Goal: Information Seeking & Learning: Learn about a topic

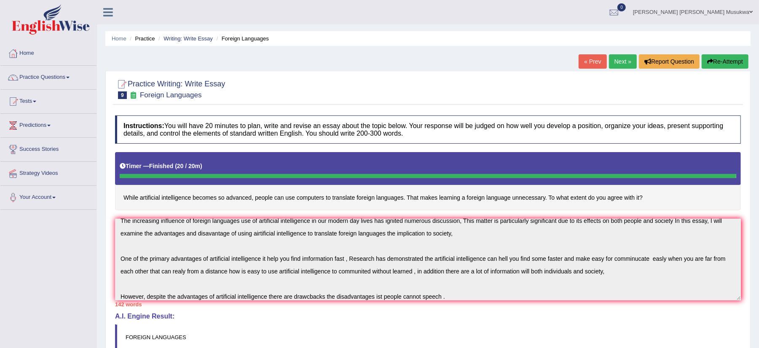
click at [619, 62] on link "Next »" at bounding box center [623, 61] width 28 height 14
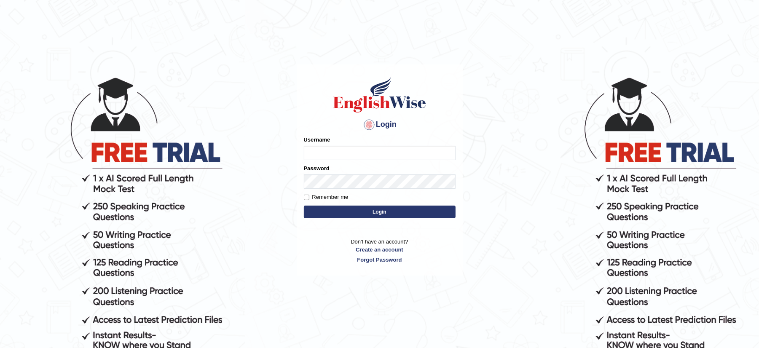
type input "musukwaluis1"
click at [373, 213] on button "Login" at bounding box center [380, 212] width 152 height 13
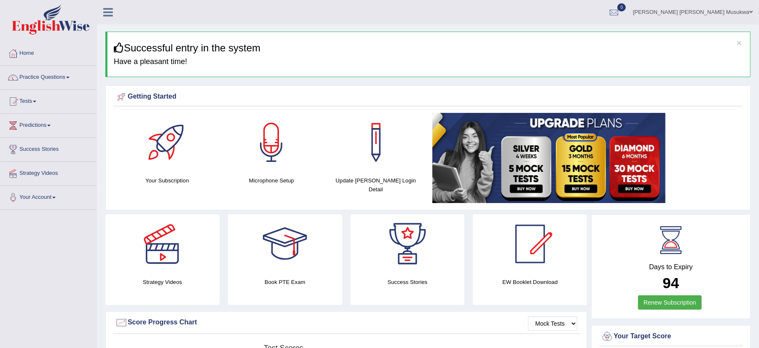
click at [43, 78] on link "Practice Questions" at bounding box center [48, 76] width 96 height 21
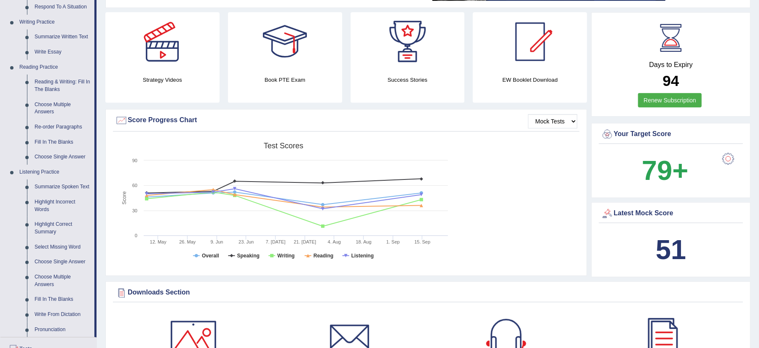
scroll to position [225, 0]
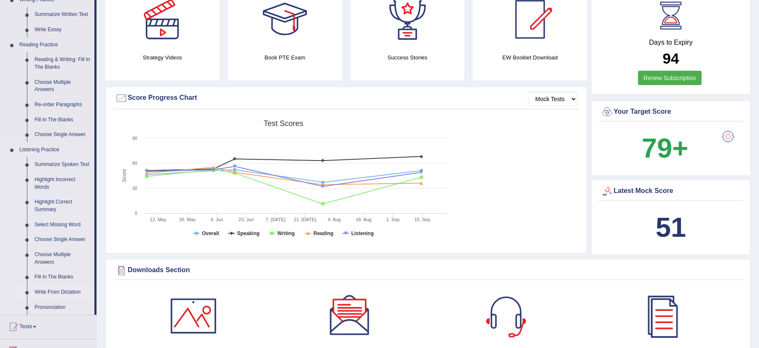
click at [62, 292] on link "Write From Dictation" at bounding box center [63, 292] width 64 height 15
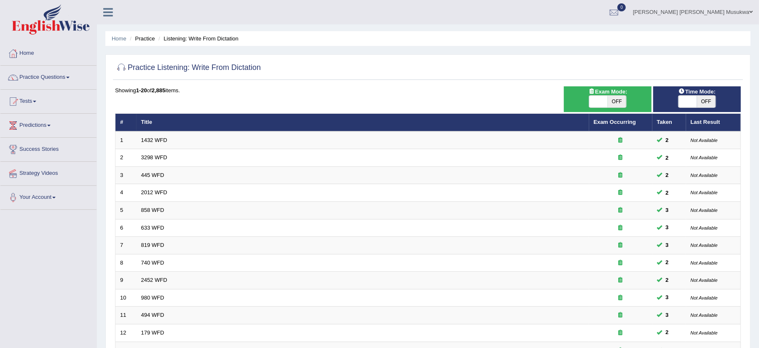
click at [614, 98] on span "OFF" at bounding box center [617, 102] width 19 height 12
checkbox input "true"
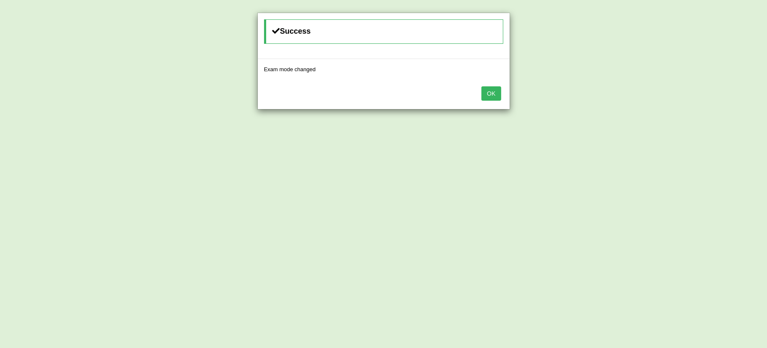
click at [491, 86] on button "OK" at bounding box center [491, 93] width 19 height 14
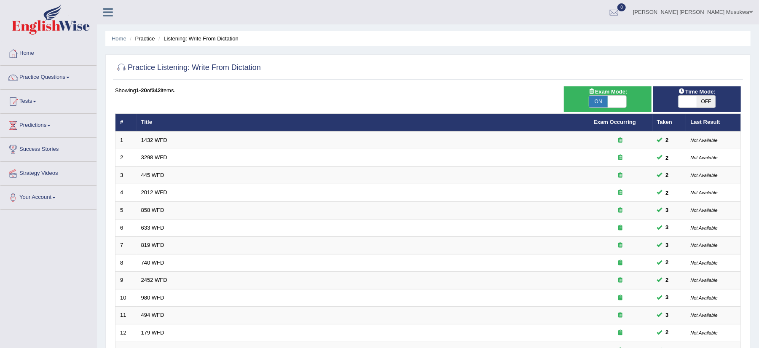
click at [703, 102] on span "OFF" at bounding box center [706, 102] width 19 height 12
checkbox input "true"
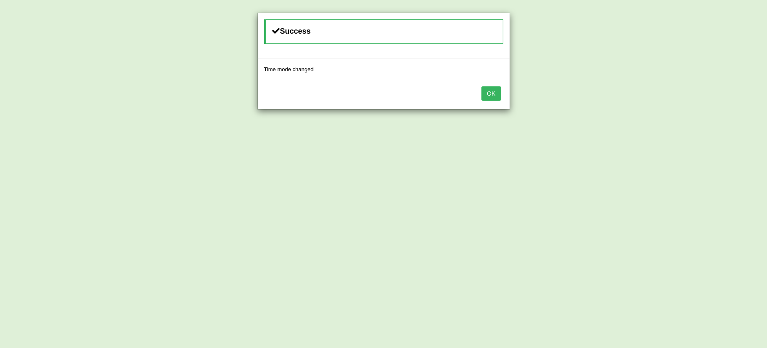
click at [499, 93] on button "OK" at bounding box center [491, 93] width 19 height 14
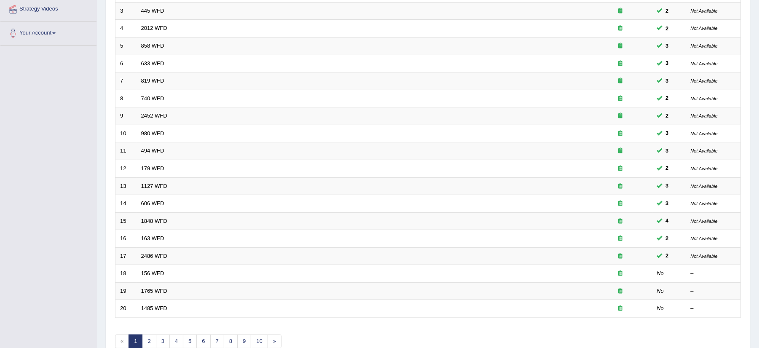
scroll to position [202, 0]
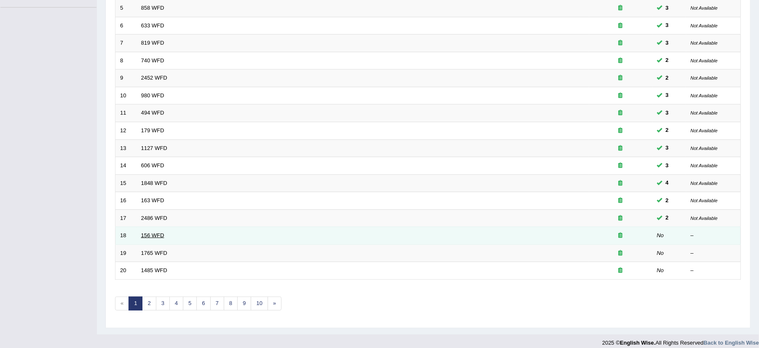
click at [150, 235] on link "156 WFD" at bounding box center [152, 235] width 23 height 6
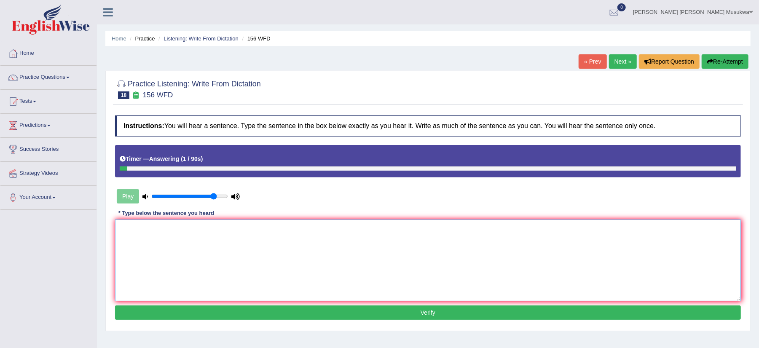
click at [150, 235] on textarea at bounding box center [428, 261] width 626 height 82
type textarea "a"
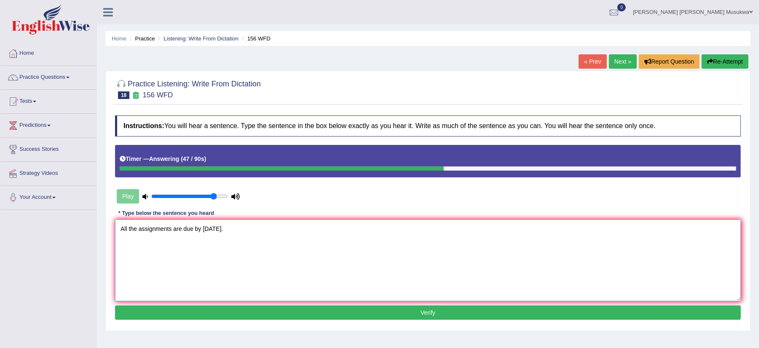
type textarea "All the assignments are due by [DATE]."
click at [455, 312] on button "Verify" at bounding box center [428, 313] width 626 height 14
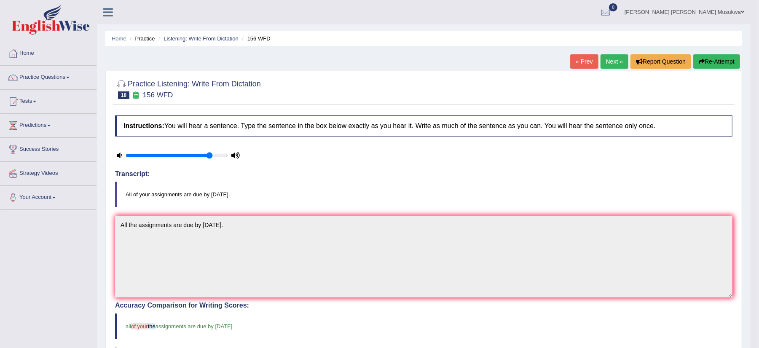
click at [710, 56] on button "Re-Attempt" at bounding box center [716, 61] width 47 height 14
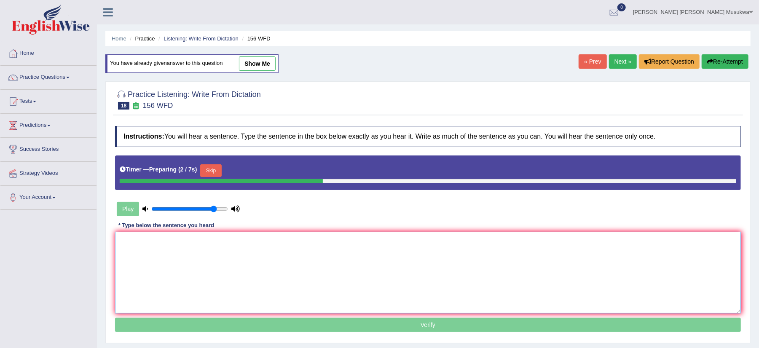
click at [120, 248] on textarea at bounding box center [428, 273] width 626 height 82
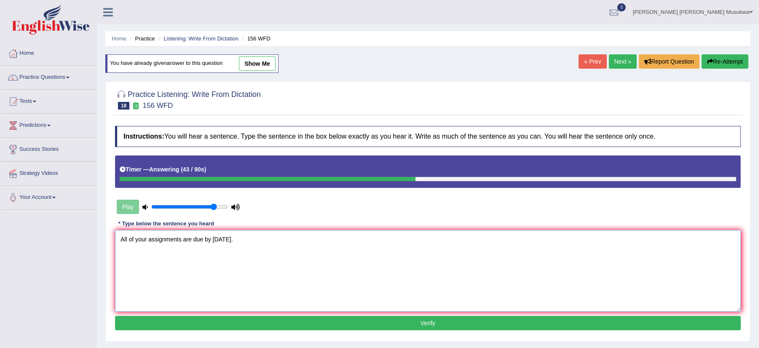
type textarea "All of your assignments are due by tomorrow."
click at [424, 326] on button "Verify" at bounding box center [428, 323] width 626 height 14
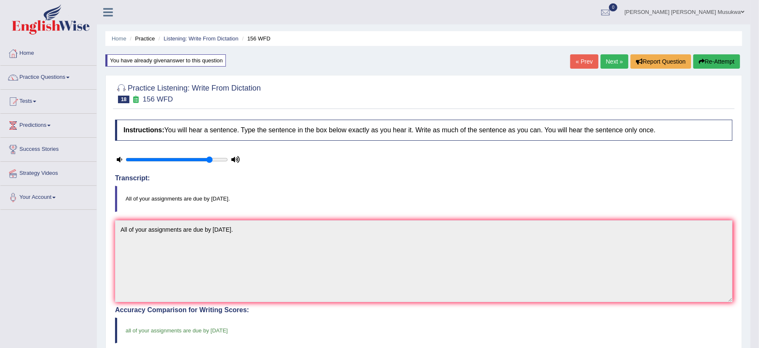
click at [611, 54] on link "Next »" at bounding box center [615, 61] width 28 height 14
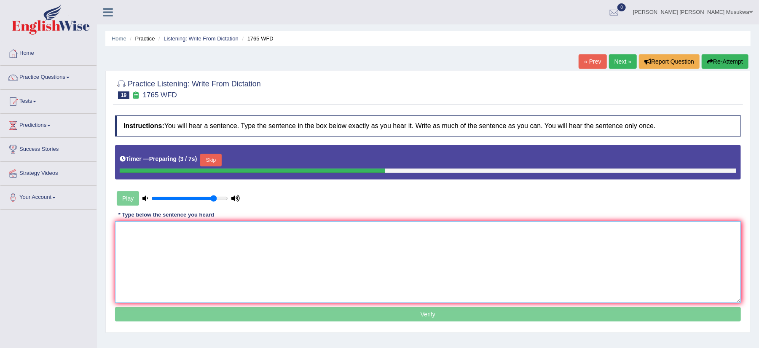
click at [160, 245] on textarea at bounding box center [428, 262] width 626 height 82
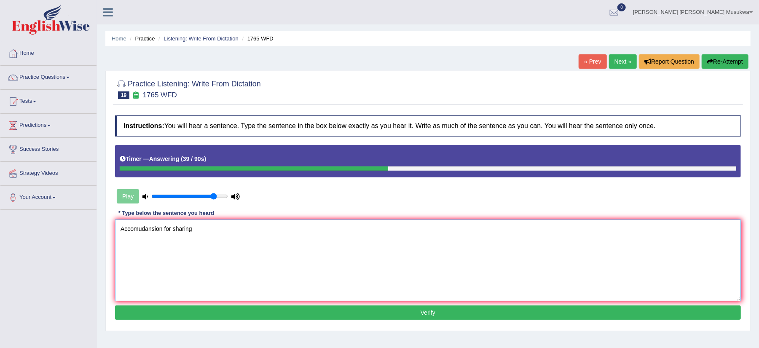
click at [163, 230] on textarea "Accomudansion for sharing" at bounding box center [428, 261] width 626 height 82
click at [211, 226] on textarea "Accomudansion forms for sharing" at bounding box center [428, 261] width 626 height 82
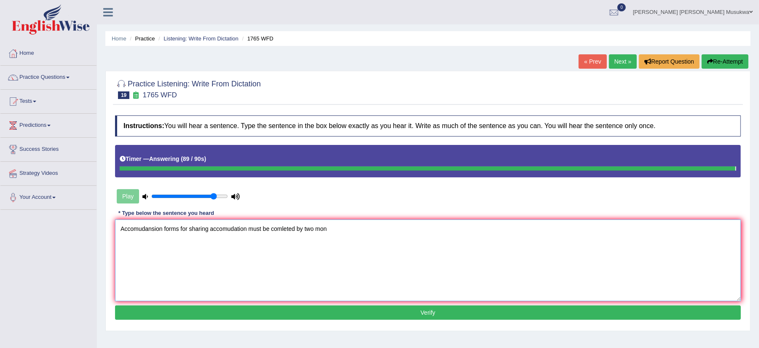
type textarea "Accomudansion forms for sharing accomudation must be comleted by two mon"
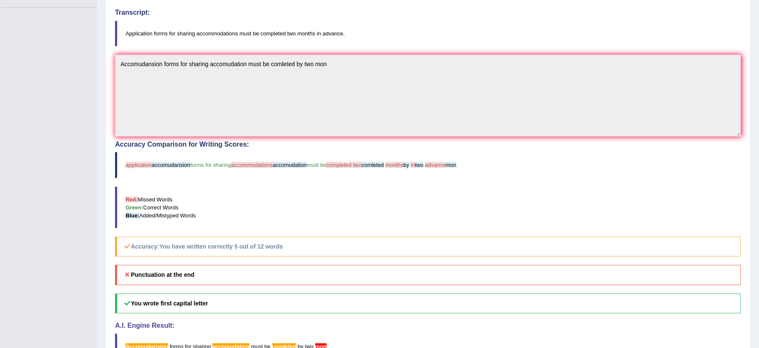
scroll to position [225, 0]
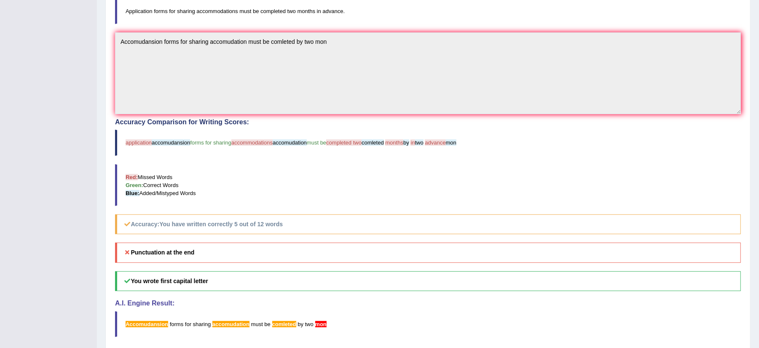
drag, startPoint x: 375, startPoint y: 158, endPoint x: 346, endPoint y: 130, distance: 40.2
click at [346, 130] on div "Accuracy Comparison for Writing Scores: application accomudansion forms for sha…" at bounding box center [428, 176] width 626 height 116
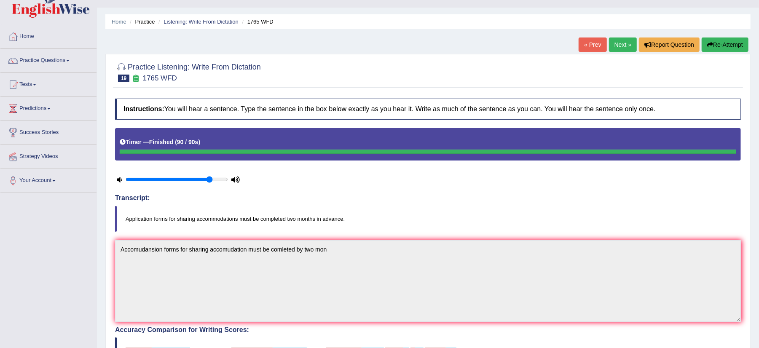
scroll to position [0, 0]
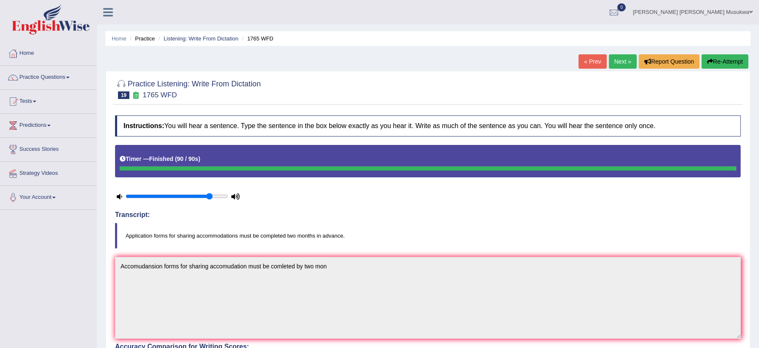
click at [725, 64] on button "Re-Attempt" at bounding box center [725, 61] width 47 height 14
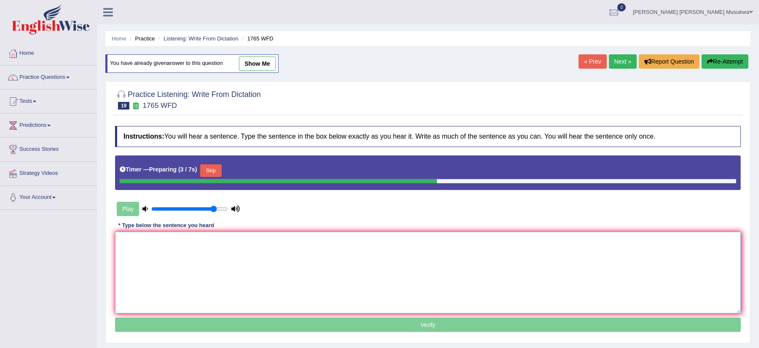
click at [138, 257] on textarea at bounding box center [428, 273] width 626 height 82
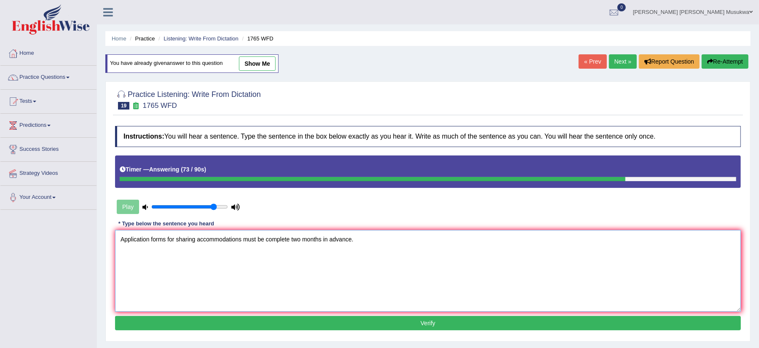
type textarea "Application forms for sharing accommodations must be complete two months in adv…"
click at [439, 319] on button "Verify" at bounding box center [428, 323] width 626 height 14
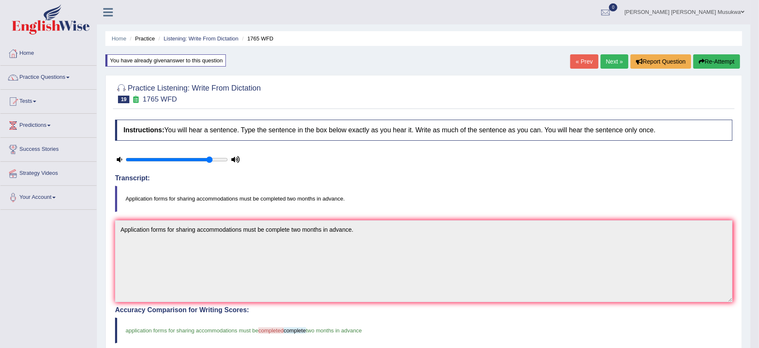
click at [724, 61] on button "Re-Attempt" at bounding box center [716, 61] width 47 height 14
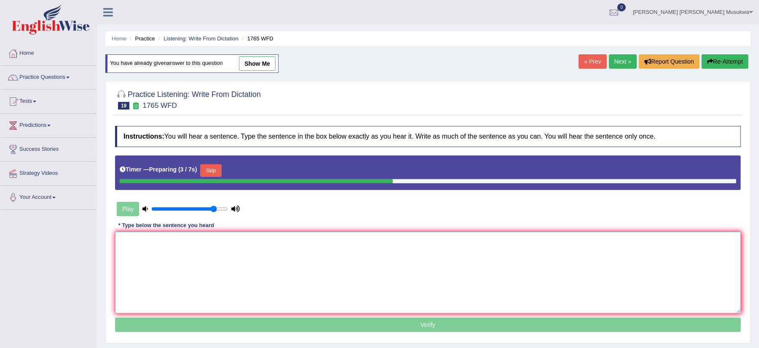
click at [122, 244] on textarea at bounding box center [428, 273] width 626 height 82
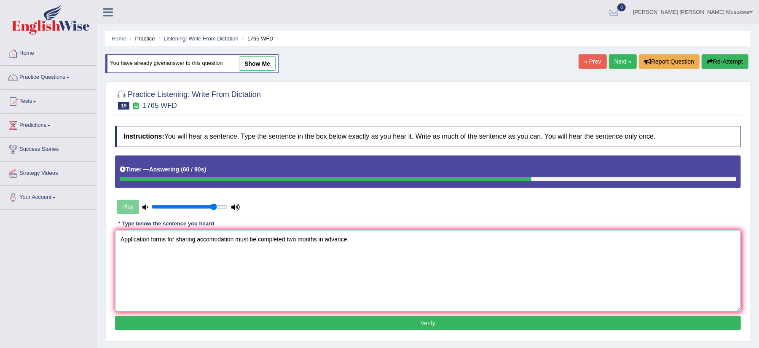
drag, startPoint x: 140, startPoint y: 298, endPoint x: 179, endPoint y: 299, distance: 39.2
click at [179, 299] on textarea "Application forms for sharing accomodation must be completed two months in adva…" at bounding box center [428, 271] width 626 height 82
type textarea "Application forms for sharing accomodation must be completed two months in adva…"
click at [271, 327] on button "Verify" at bounding box center [428, 323] width 626 height 14
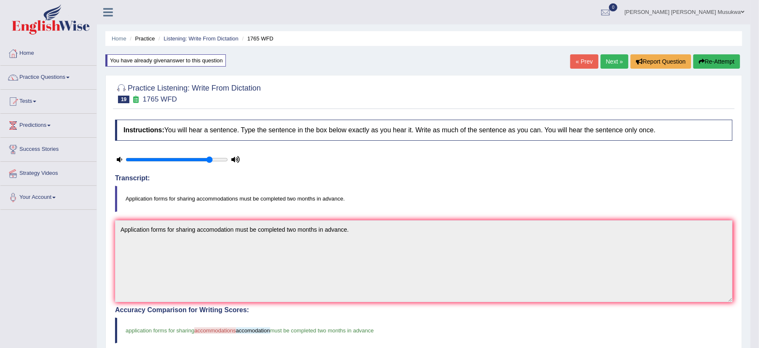
click at [730, 56] on button "Re-Attempt" at bounding box center [716, 61] width 47 height 14
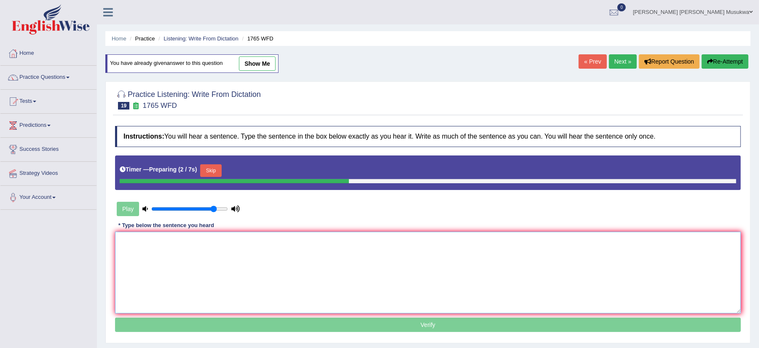
click at [176, 268] on textarea at bounding box center [428, 273] width 626 height 82
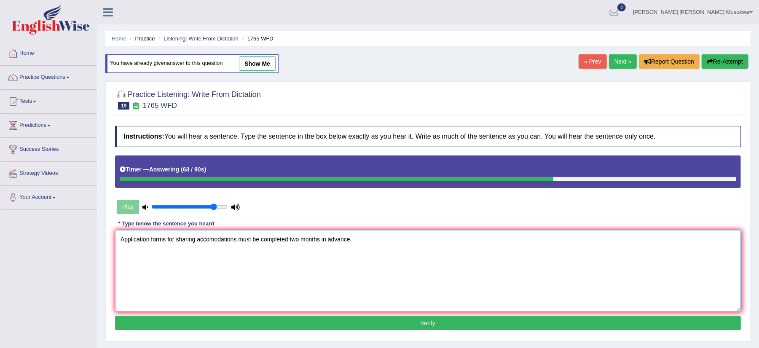
type textarea "Application forms for sharing accomodations must be completed two months in adv…"
click at [393, 324] on button "Verify" at bounding box center [428, 323] width 626 height 14
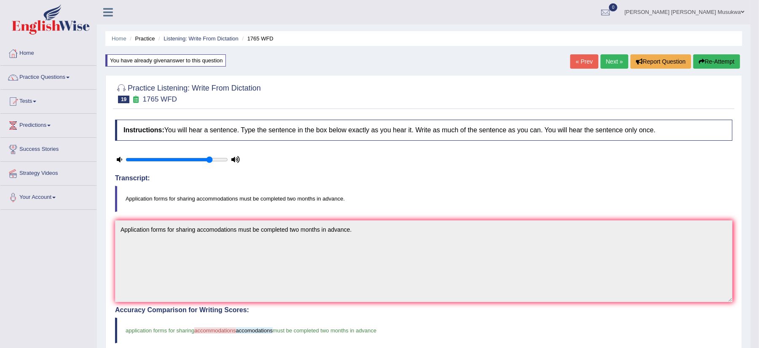
click at [725, 63] on button "Re-Attempt" at bounding box center [716, 61] width 47 height 14
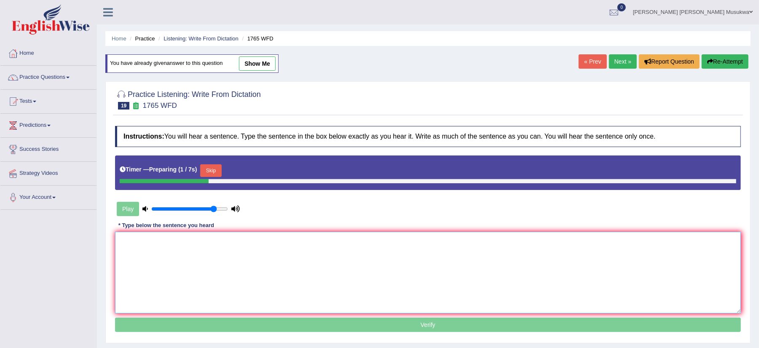
click at [185, 258] on textarea at bounding box center [428, 273] width 626 height 82
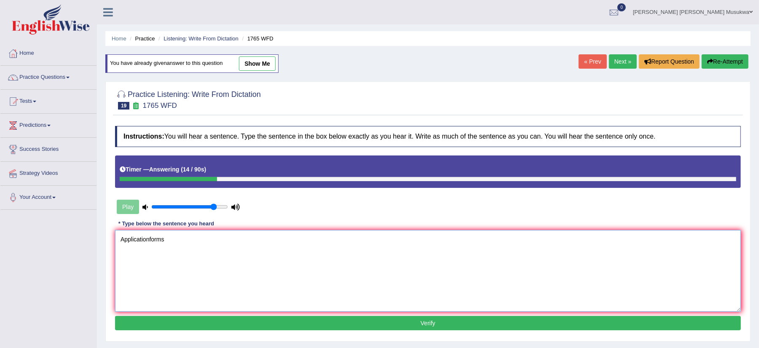
click at [149, 244] on textarea "Applicationforms" at bounding box center [428, 271] width 626 height 82
click at [177, 240] on textarea "Application forms" at bounding box center [428, 271] width 626 height 82
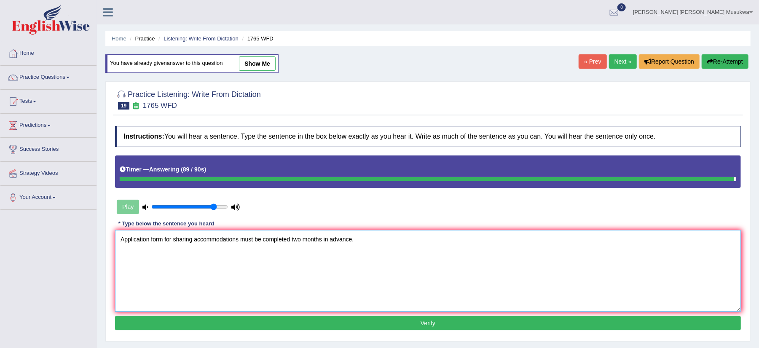
type textarea "Application form for sharing accommodations must be completed two months in adv…"
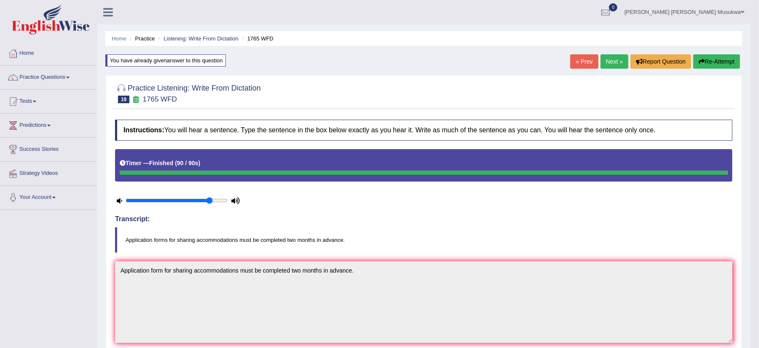
click at [708, 52] on div "Home Practice Listening: Write From Dictation 1765 WFD You have already given a…" at bounding box center [424, 294] width 654 height 588
click at [710, 62] on button "Re-Attempt" at bounding box center [716, 61] width 47 height 14
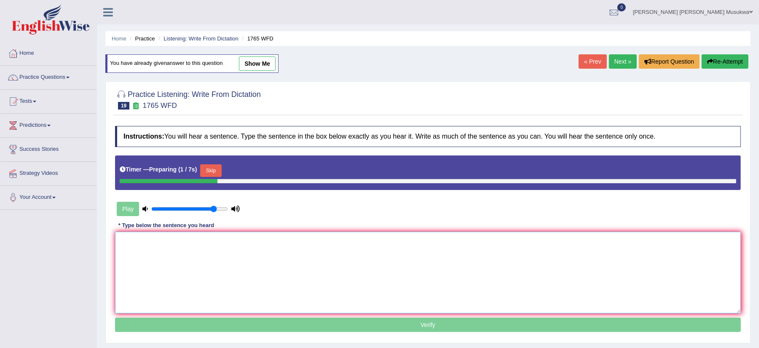
click at [218, 238] on textarea at bounding box center [428, 273] width 626 height 82
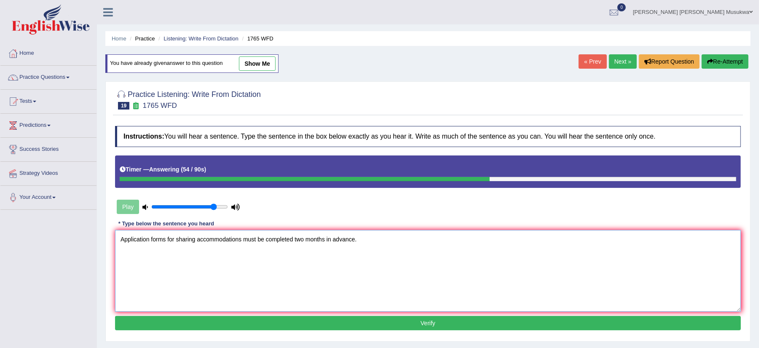
type textarea "Application forms for sharing accommodations must be completed two months in ad…"
click at [374, 324] on button "Verify" at bounding box center [428, 323] width 626 height 14
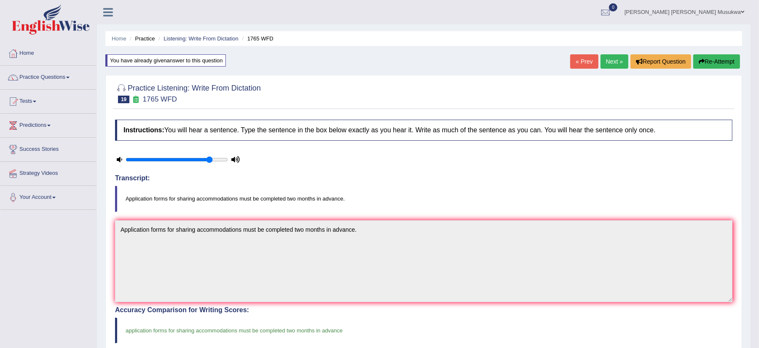
click at [614, 55] on link "Next »" at bounding box center [615, 61] width 28 height 14
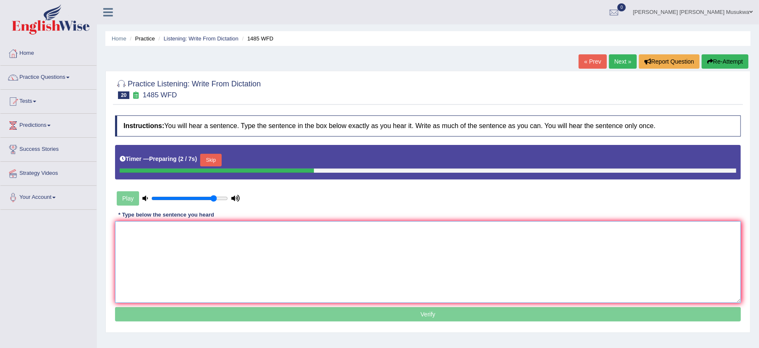
click at [158, 240] on textarea at bounding box center [428, 262] width 626 height 82
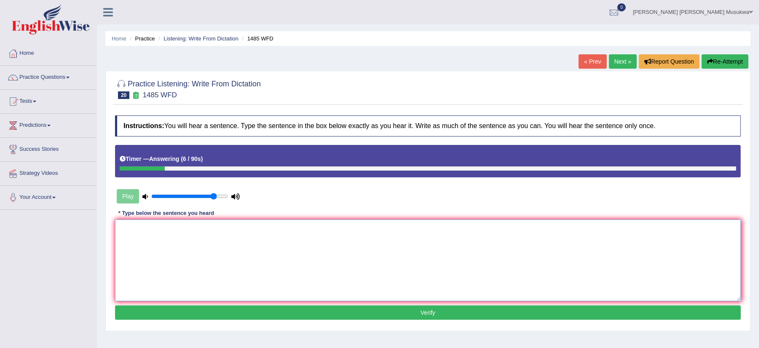
type textarea "c"
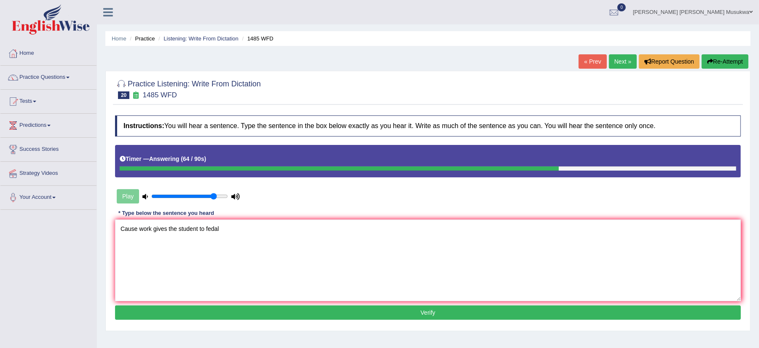
click at [249, 168] on div at bounding box center [339, 168] width 439 height 4
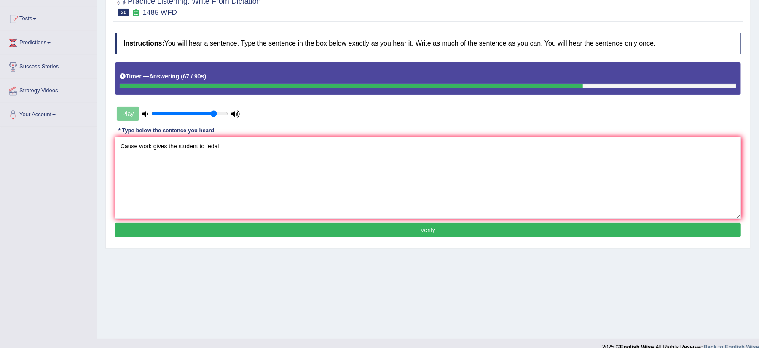
scroll to position [94, 0]
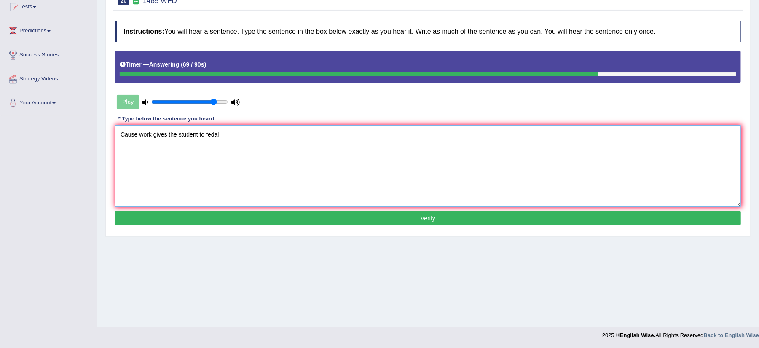
click at [231, 136] on textarea "Cause work gives the student to fedal" at bounding box center [428, 166] width 626 height 82
type textarea "Cause work gives the student to fedal the vsubject."
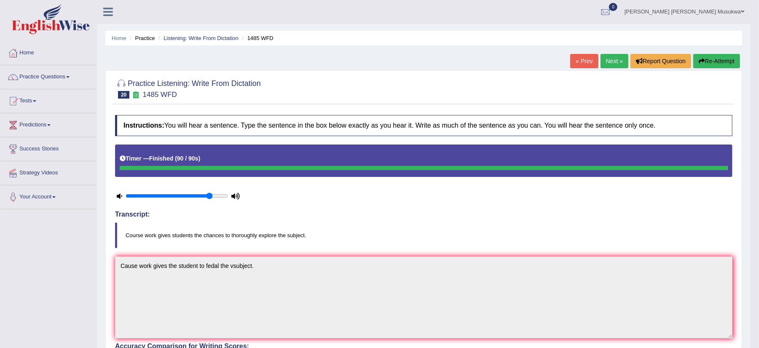
scroll to position [0, 0]
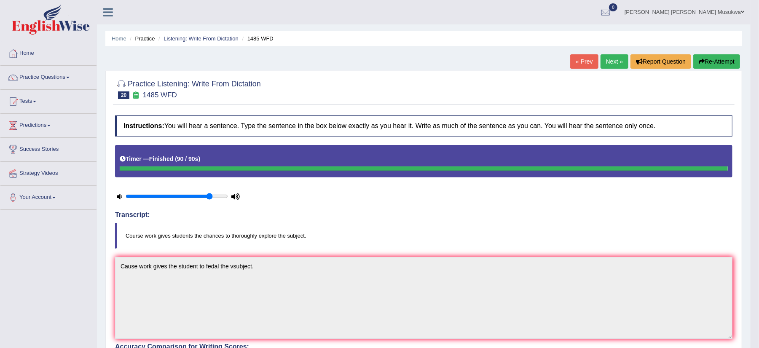
click at [712, 62] on button "Re-Attempt" at bounding box center [716, 61] width 47 height 14
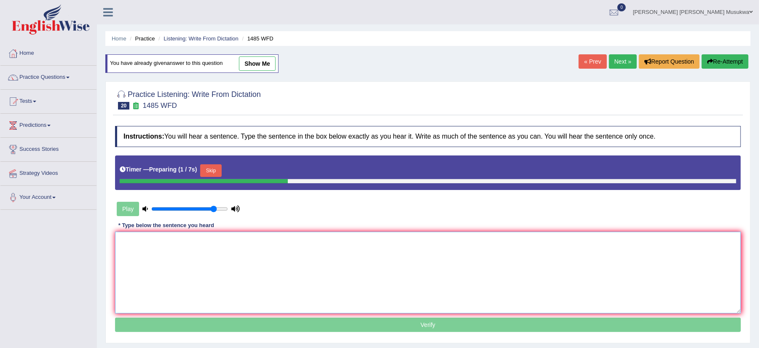
click at [146, 284] on textarea at bounding box center [428, 273] width 626 height 82
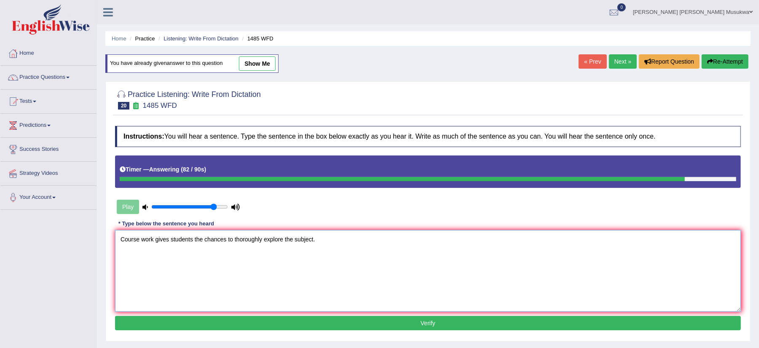
click at [172, 240] on textarea "Course work gives students the chances to thoroughly explore the subject." at bounding box center [428, 271] width 626 height 82
type textarea "Course work gives the students the chances to thoroughly explore the subject."
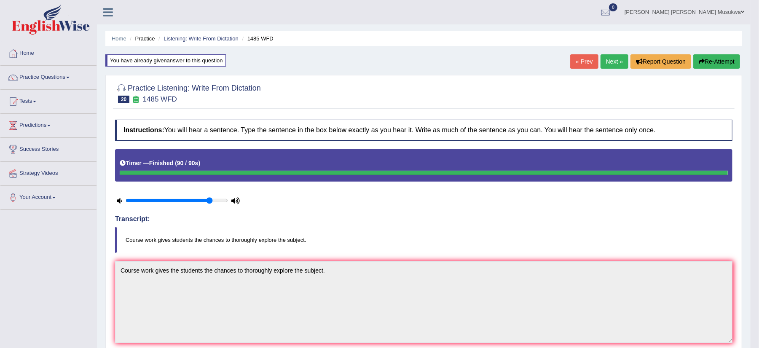
click at [612, 56] on link "Next »" at bounding box center [615, 61] width 28 height 14
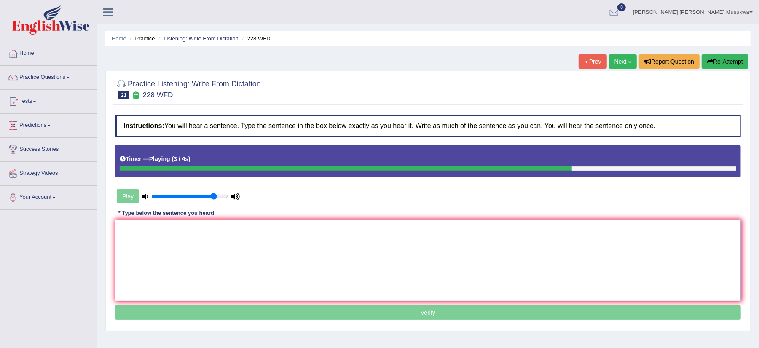
click at [131, 233] on textarea at bounding box center [428, 261] width 626 height 82
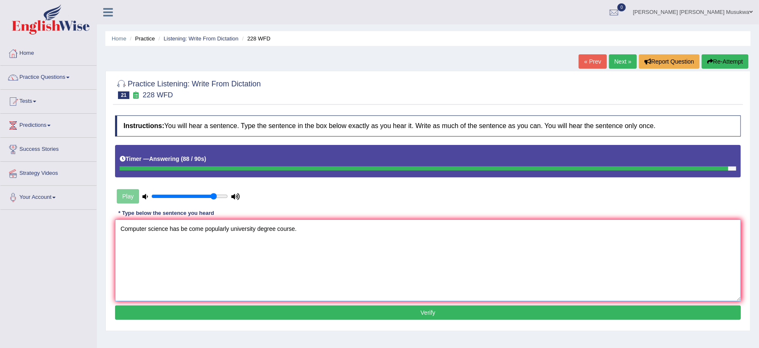
type textarea "Computer science has be come popularly university degree course."
click at [373, 312] on button "Verify" at bounding box center [428, 313] width 626 height 14
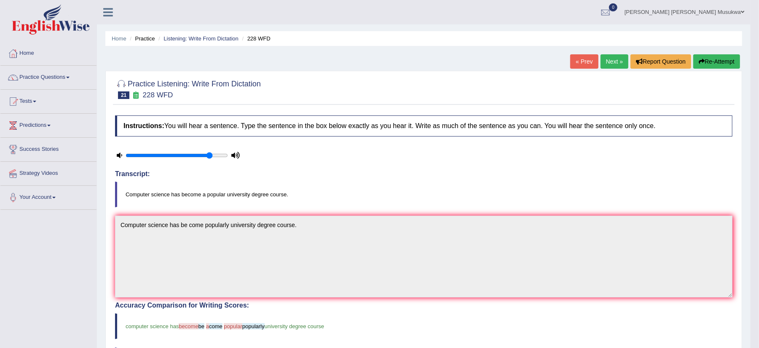
click at [704, 58] on button "Re-Attempt" at bounding box center [716, 61] width 47 height 14
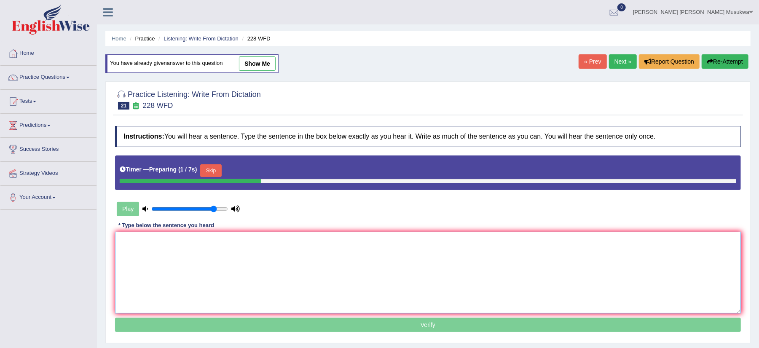
click at [158, 253] on textarea at bounding box center [428, 273] width 626 height 82
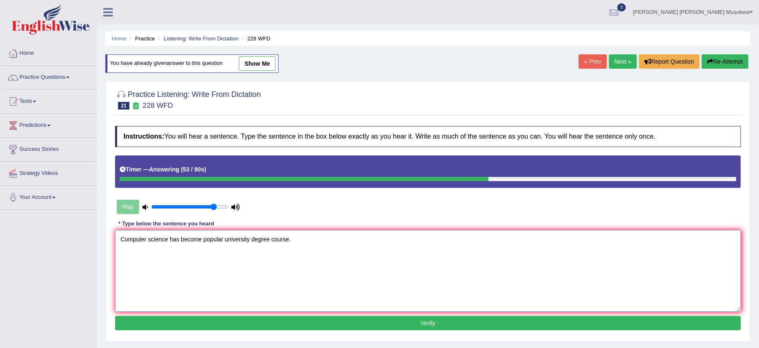
type textarea "Computer science has become popular university degree course."
click at [350, 324] on button "Verify" at bounding box center [428, 323] width 626 height 14
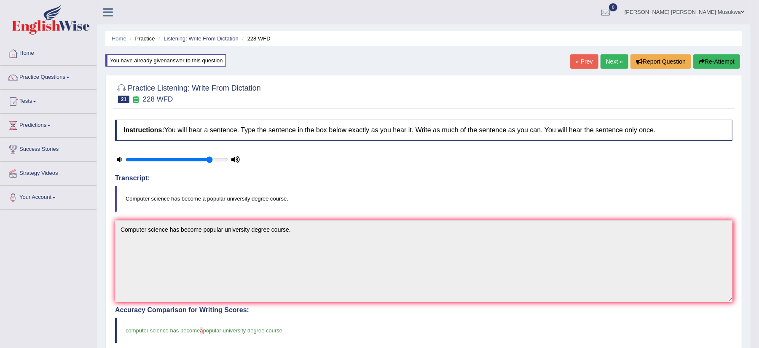
click at [752, 343] on body "Toggle navigation Home Practice Questions Speaking Practice Read Aloud Repeat S…" at bounding box center [379, 174] width 759 height 348
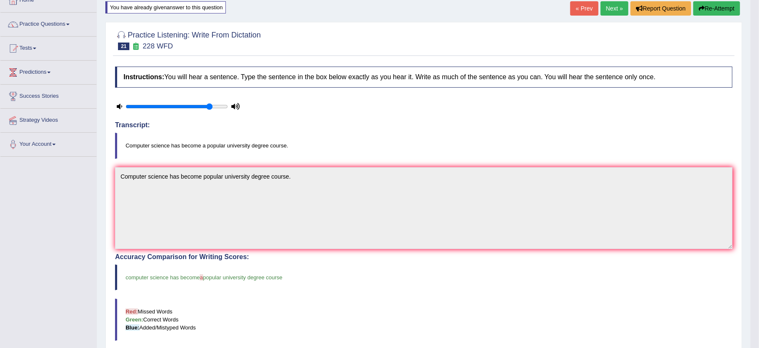
scroll to position [43, 0]
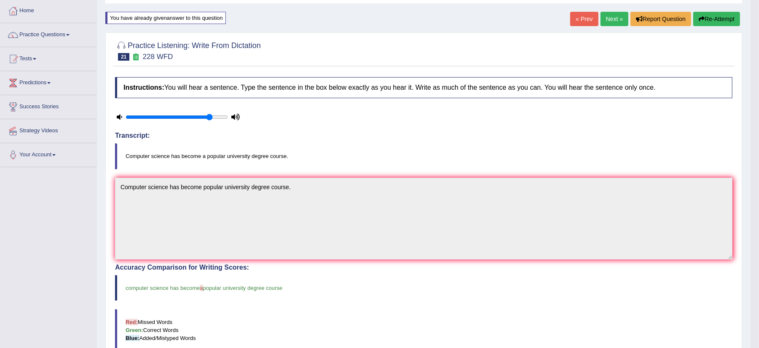
click at [721, 20] on button "Re-Attempt" at bounding box center [716, 19] width 47 height 14
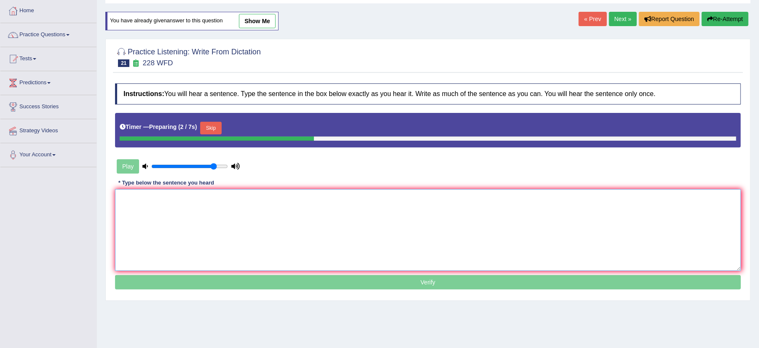
click at [132, 201] on textarea at bounding box center [428, 230] width 626 height 82
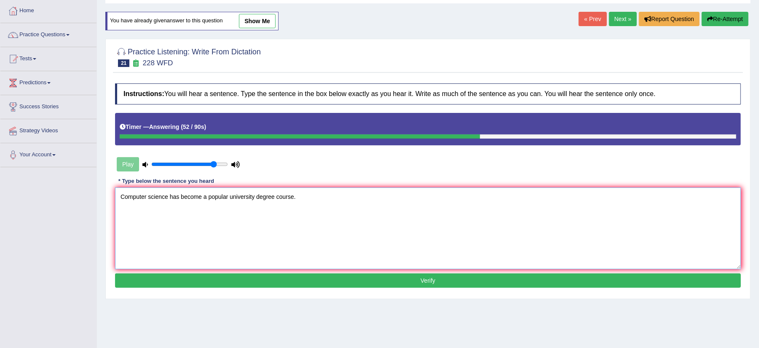
type textarea "Computer science has become a popular university degree course."
click at [429, 279] on button "Verify" at bounding box center [428, 280] width 626 height 14
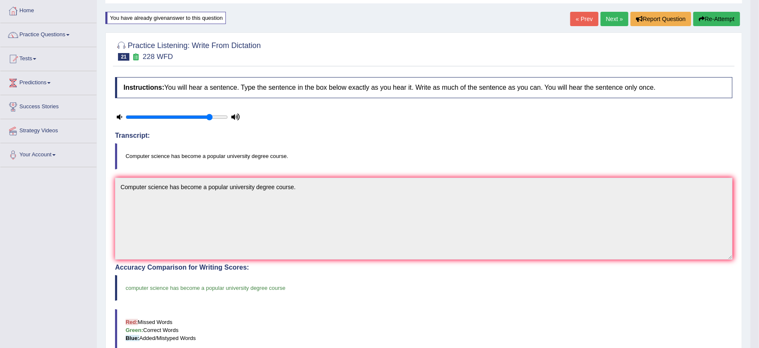
click at [604, 17] on link "Next »" at bounding box center [615, 19] width 28 height 14
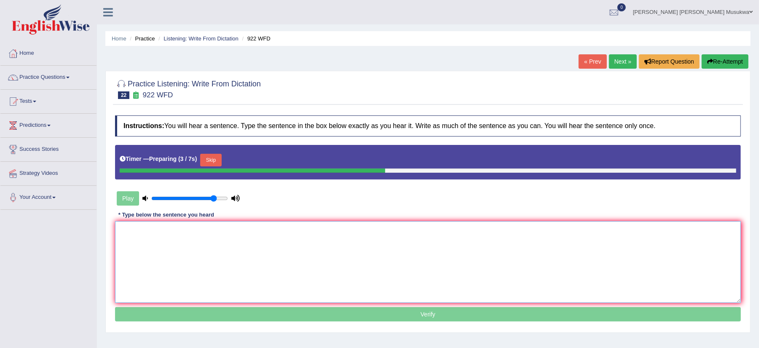
click at [122, 233] on textarea at bounding box center [428, 262] width 626 height 82
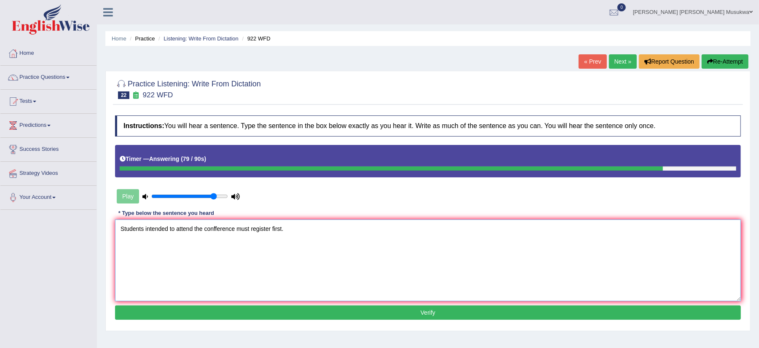
type textarea "Students intended to attend the confference must register first."
click at [410, 314] on button "Verify" at bounding box center [428, 313] width 626 height 14
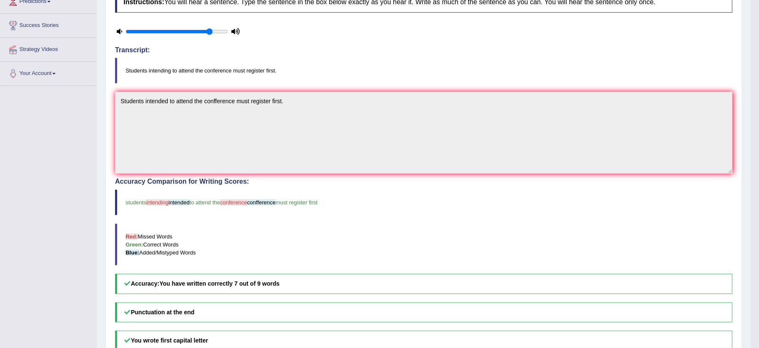
scroll to position [135, 0]
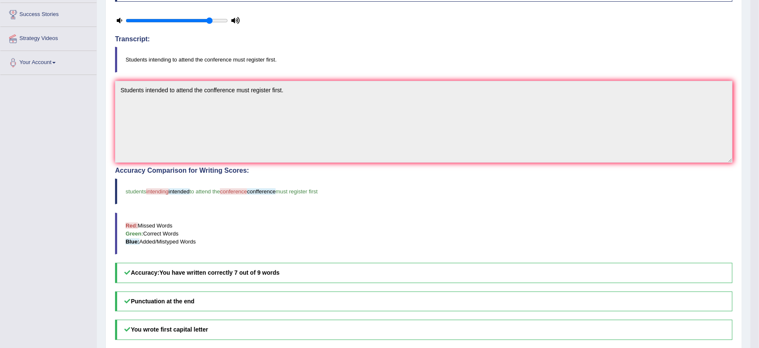
click at [739, 61] on div "Practice Listening: Write From Dictation 22 922 WFD Instructions: You will hear…" at bounding box center [423, 168] width 637 height 465
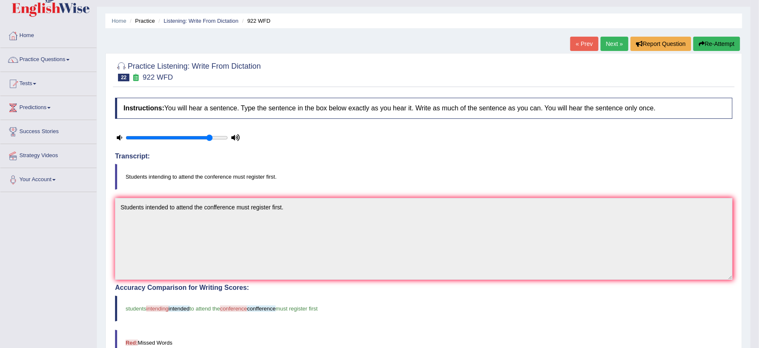
scroll to position [0, 0]
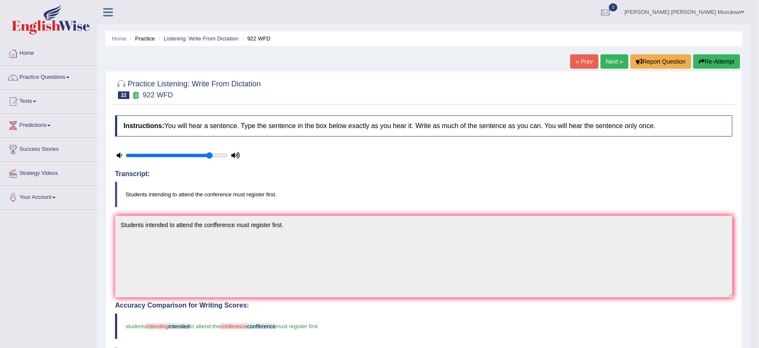
click at [712, 59] on button "Re-Attempt" at bounding box center [716, 61] width 47 height 14
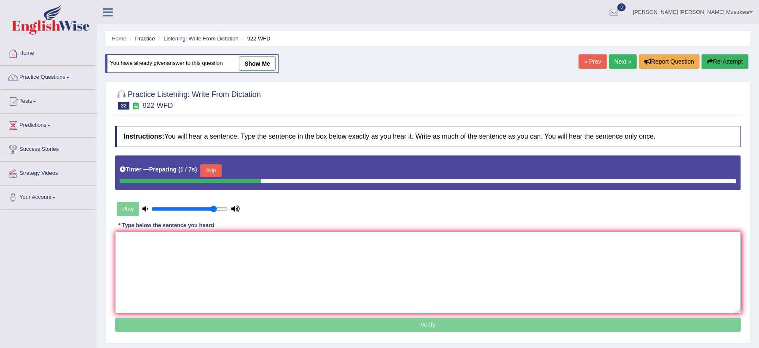
click at [152, 248] on textarea at bounding box center [428, 273] width 626 height 82
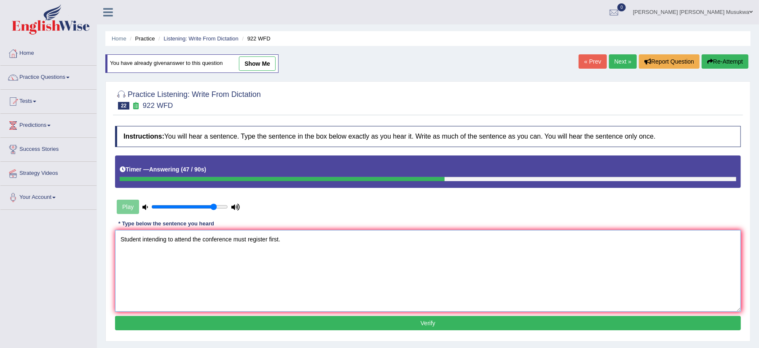
click at [140, 242] on textarea "Student intending to attend the conference must register first." at bounding box center [428, 271] width 626 height 82
type textarea "Students intending to attend the conference must register first."
click at [368, 326] on button "Verify" at bounding box center [428, 323] width 626 height 14
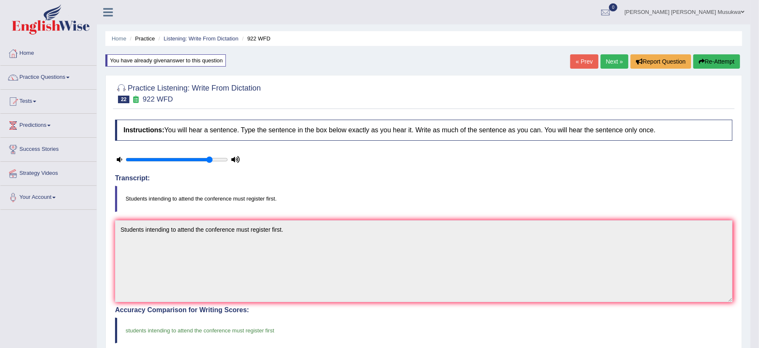
click at [614, 59] on link "Next »" at bounding box center [615, 61] width 28 height 14
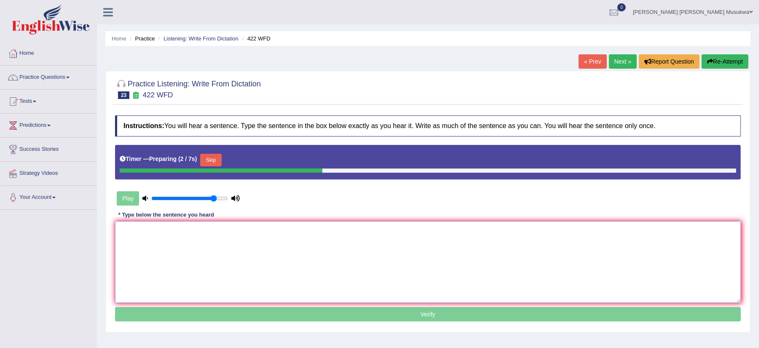
click at [144, 238] on textarea at bounding box center [428, 262] width 626 height 82
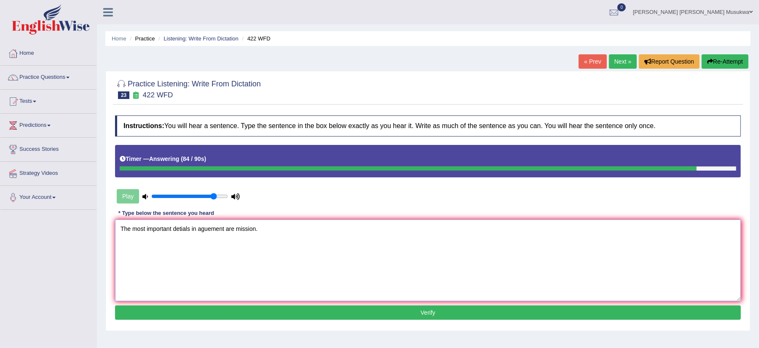
click at [196, 228] on textarea "The most important detials in aguement are mission." at bounding box center [428, 261] width 626 height 82
type textarea "The most important detials in tis aguement are mission."
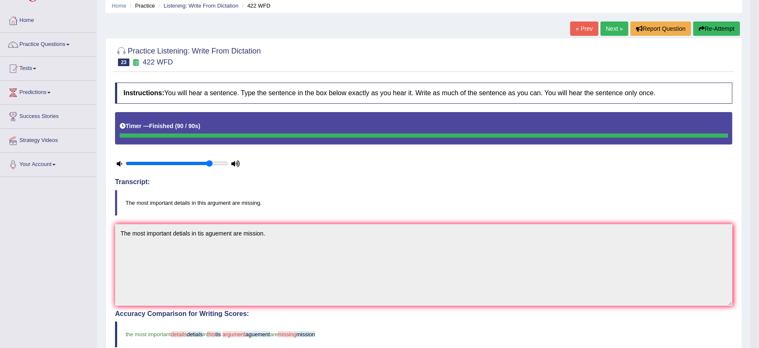
scroll to position [22, 0]
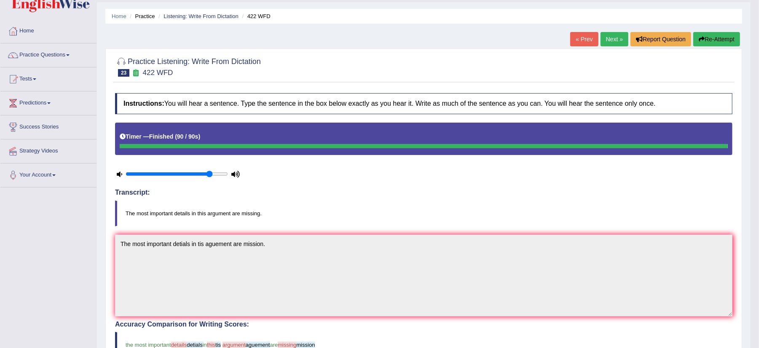
click at [734, 38] on button "Re-Attempt" at bounding box center [716, 39] width 47 height 14
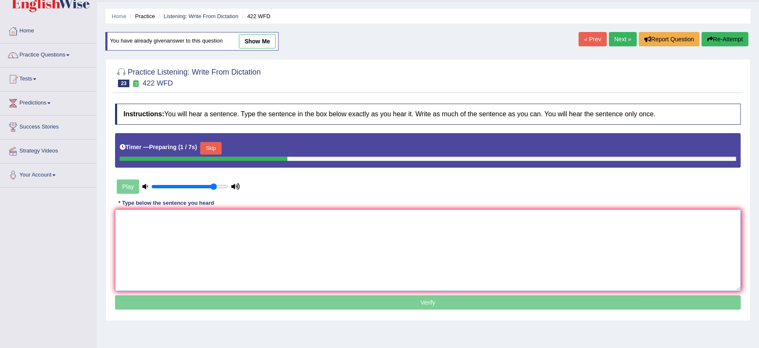
click at [125, 232] on textarea at bounding box center [428, 250] width 626 height 82
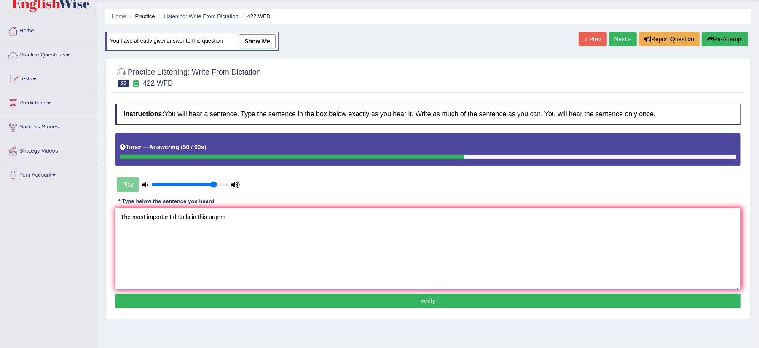
click at [213, 220] on textarea "The most important details in this urgnm" at bounding box center [428, 249] width 626 height 82
click at [228, 217] on textarea "The most important details in this argnm" at bounding box center [428, 249] width 626 height 82
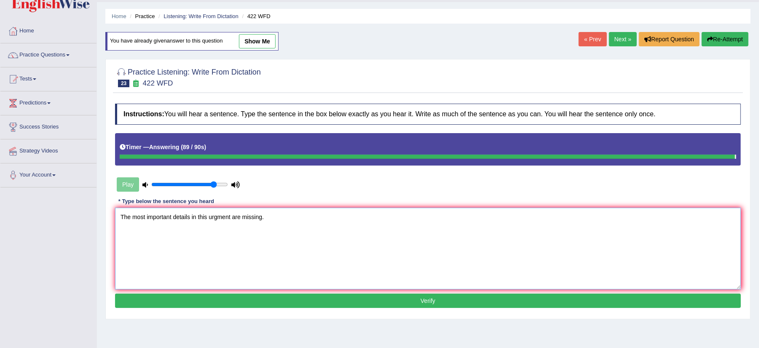
type textarea "The most important details in this urgment are missing."
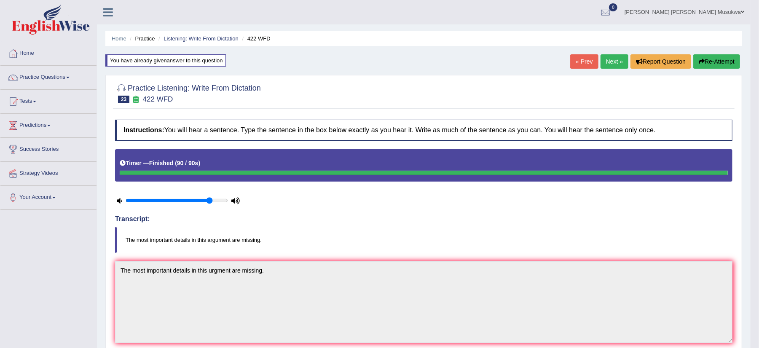
click at [711, 58] on button "Re-Attempt" at bounding box center [716, 61] width 47 height 14
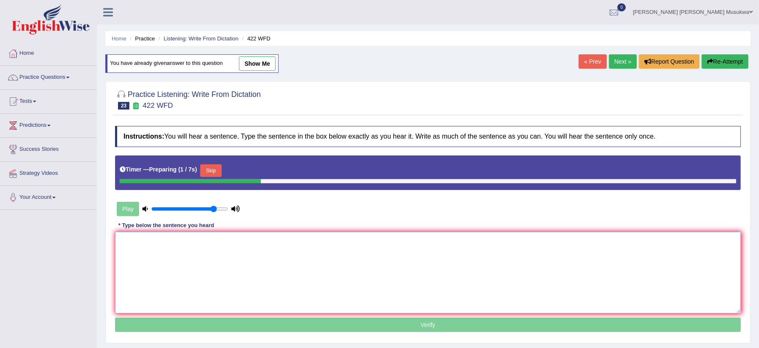
click at [132, 242] on textarea at bounding box center [428, 273] width 626 height 82
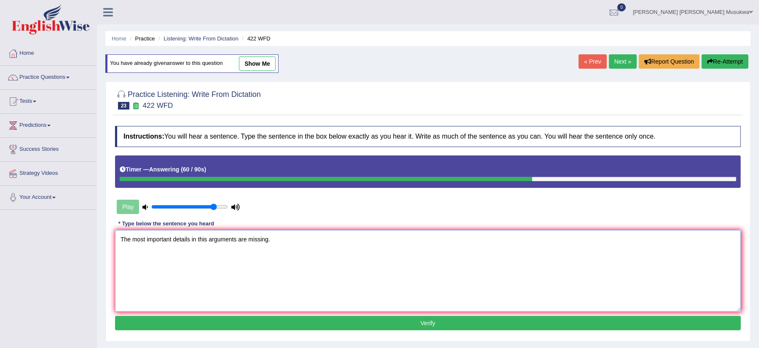
type textarea "The most important details in this arguments are missing."
click at [434, 323] on button "Verify" at bounding box center [428, 323] width 626 height 14
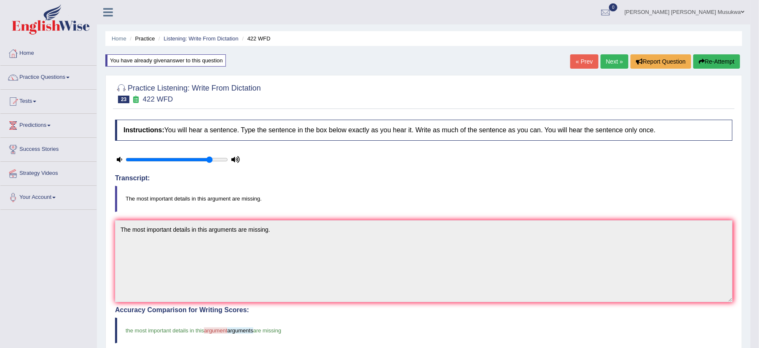
click at [716, 60] on button "Re-Attempt" at bounding box center [716, 61] width 47 height 14
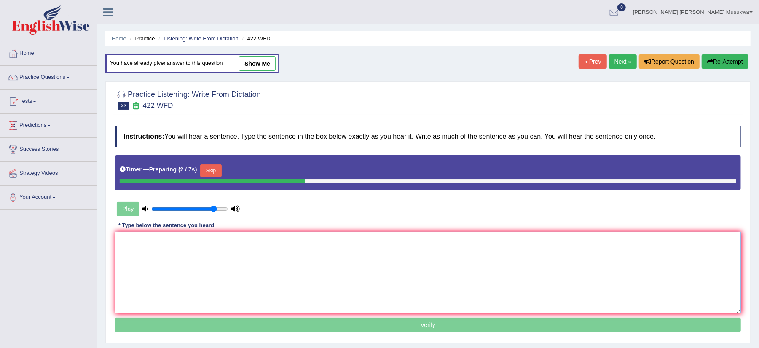
click at [178, 252] on textarea at bounding box center [428, 273] width 626 height 82
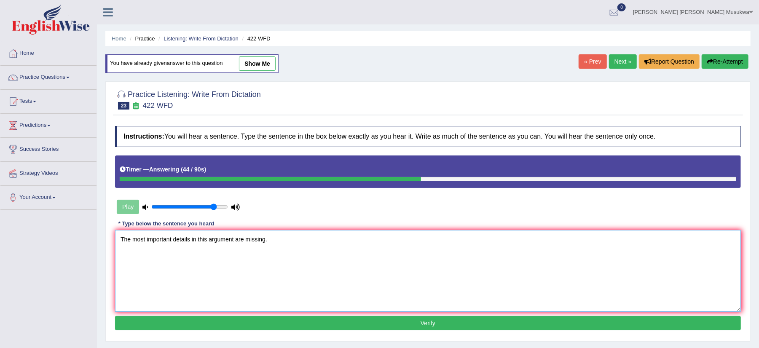
type textarea "The most important details in this argument are missing."
click at [398, 324] on button "Verify" at bounding box center [428, 323] width 626 height 14
